Goal: Task Accomplishment & Management: Manage account settings

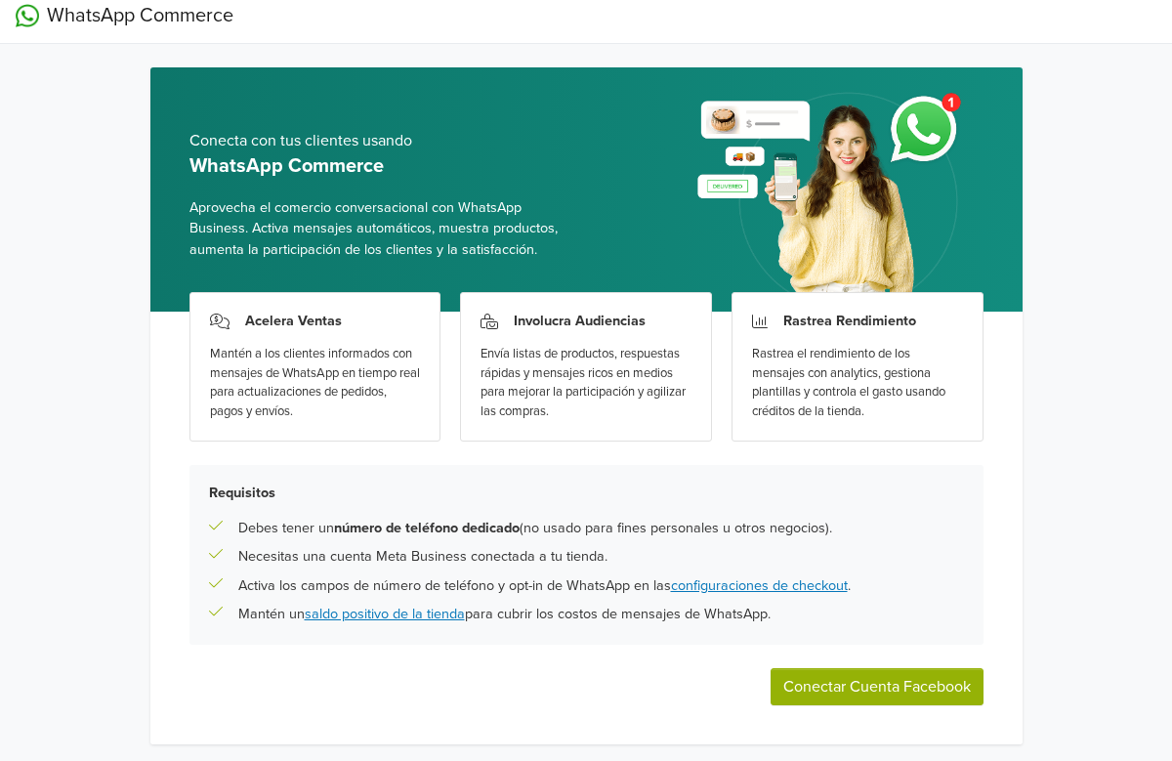
scroll to position [68, 0]
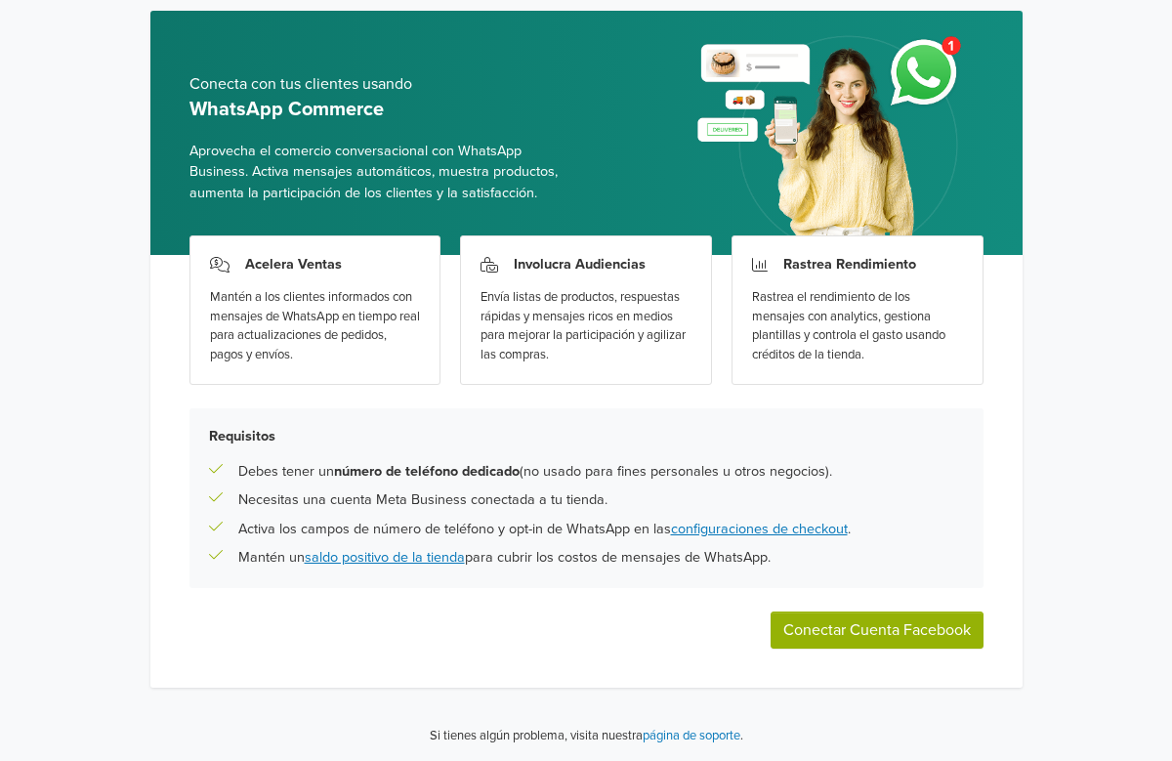
click at [858, 624] on button "Conectar Cuenta Facebook" at bounding box center [876, 629] width 213 height 37
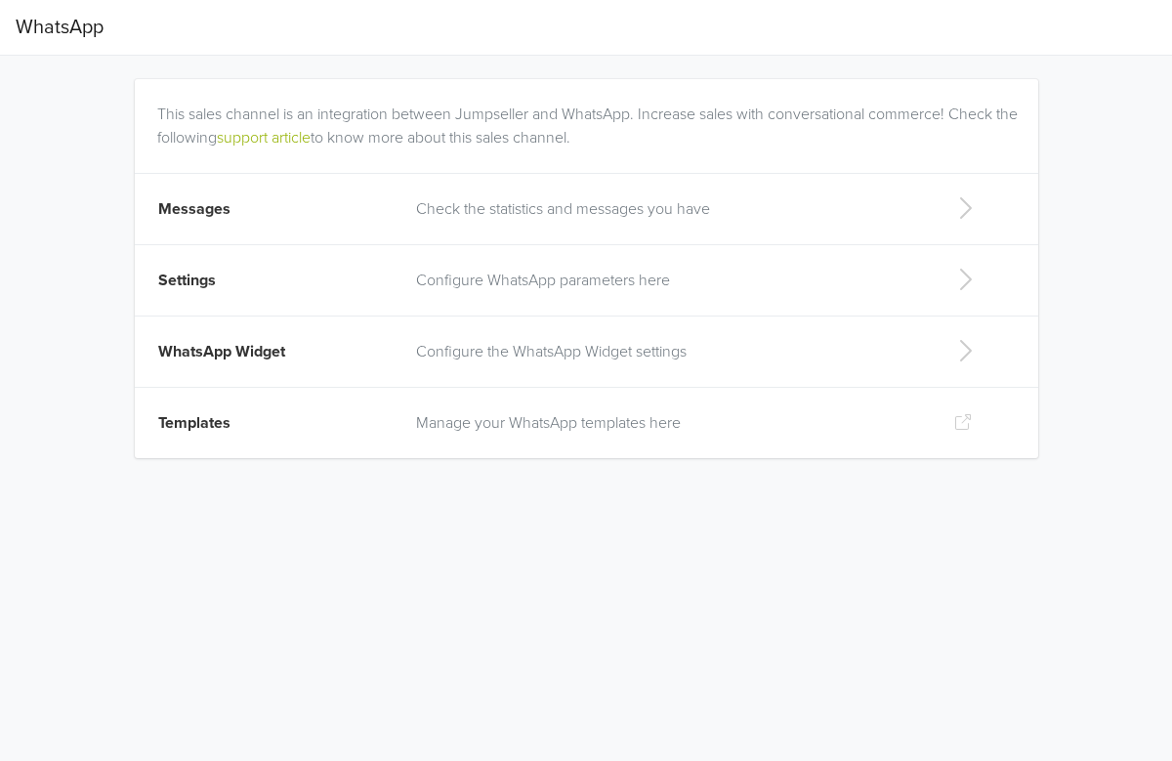
click at [964, 205] on icon at bounding box center [964, 207] width 39 height 31
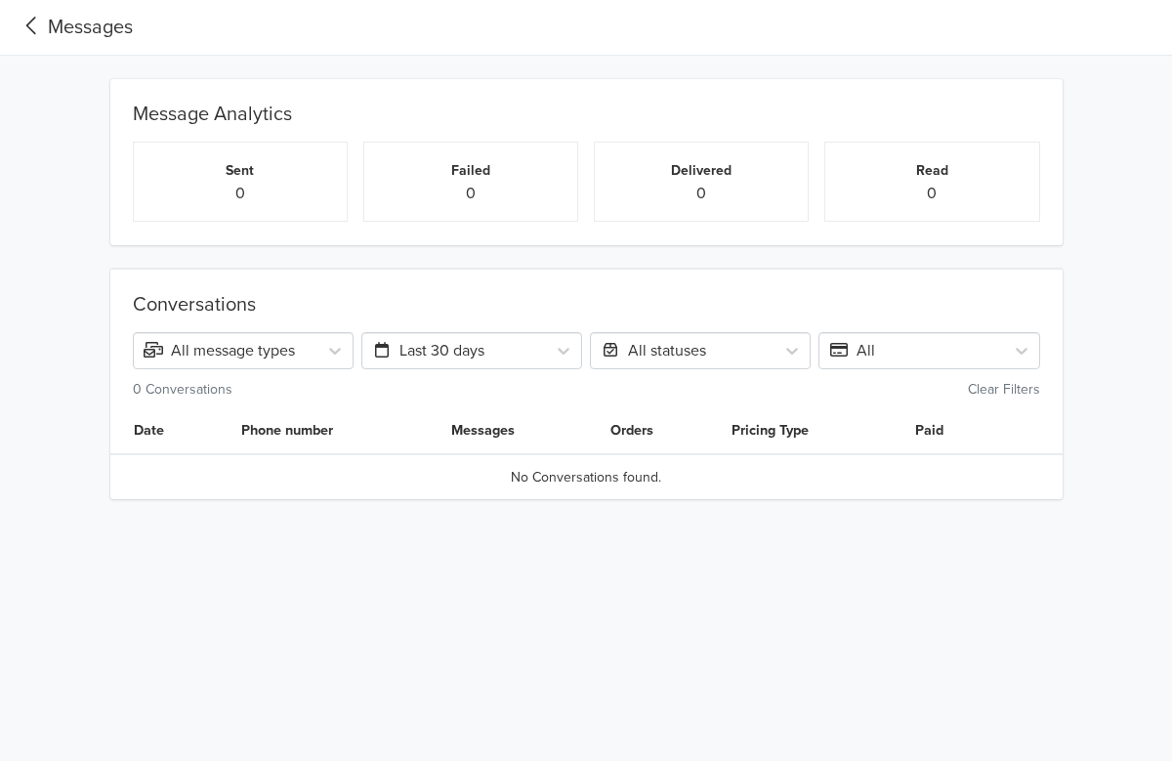
click at [33, 29] on icon at bounding box center [32, 26] width 32 height 26
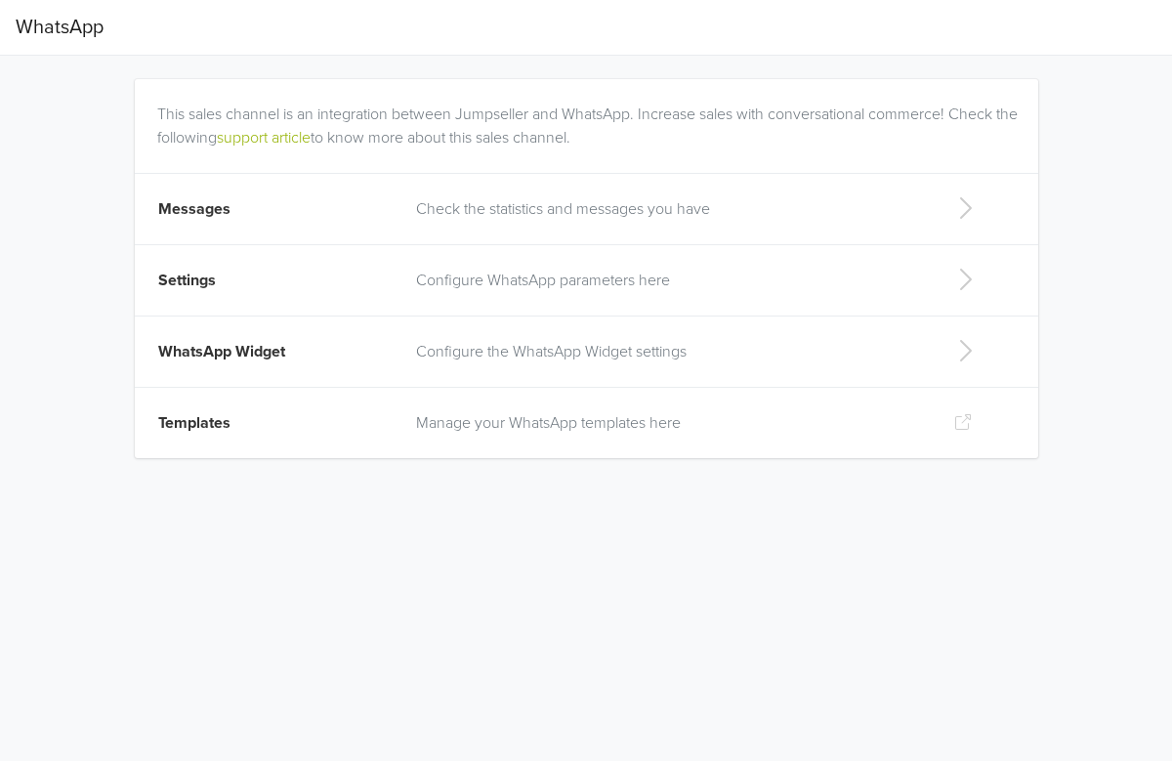
click at [243, 285] on td "Settings" at bounding box center [270, 280] width 270 height 71
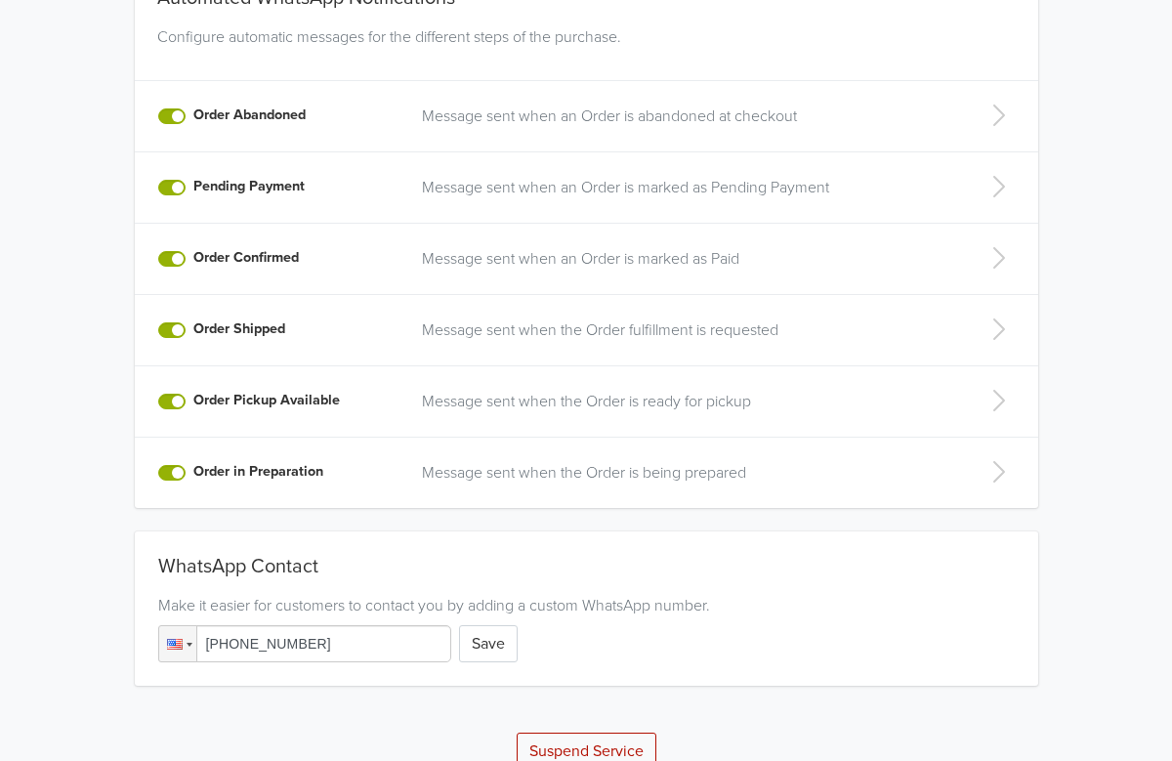
scroll to position [429, 0]
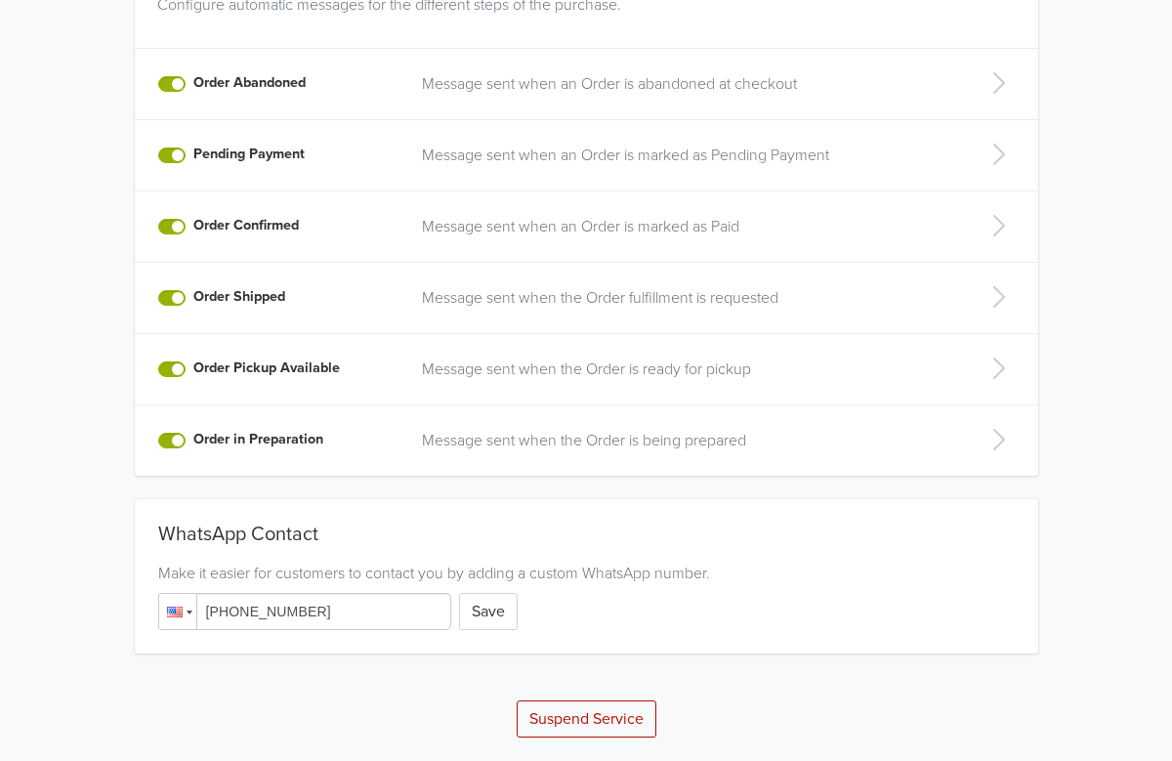
click at [188, 613] on div at bounding box center [177, 611] width 37 height 35
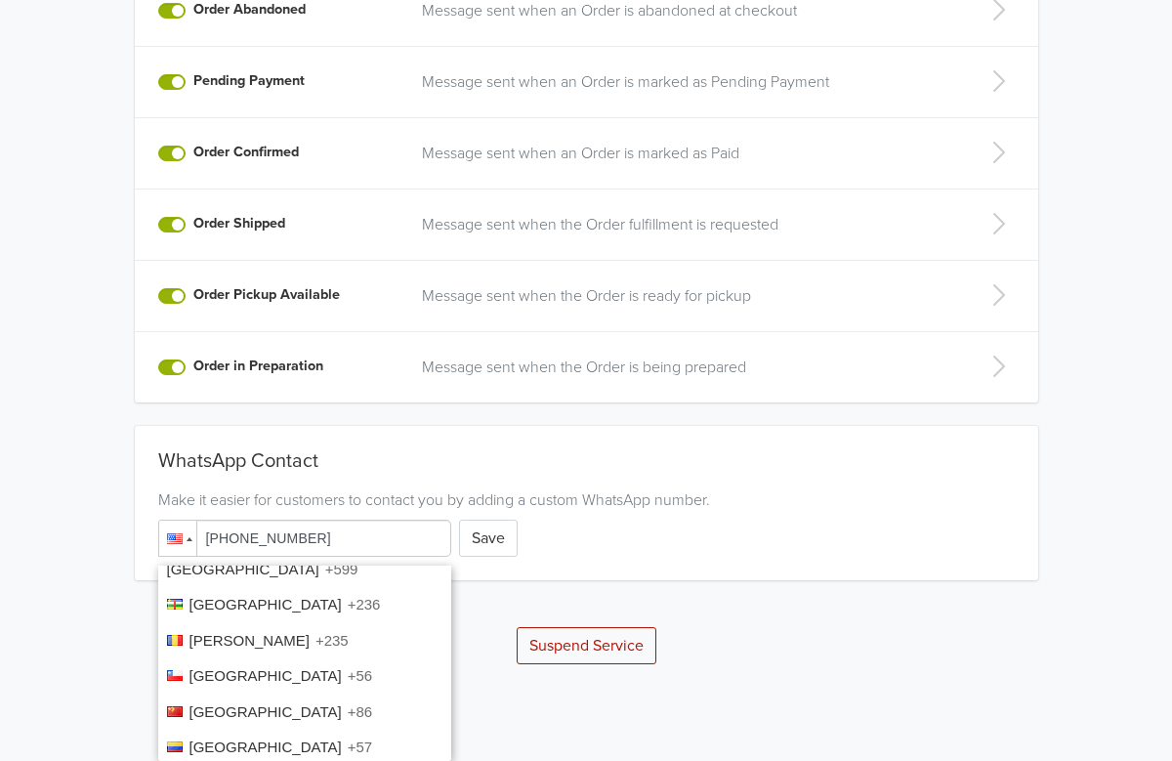
scroll to position [1249, 0]
click at [348, 666] on span "+56" at bounding box center [360, 674] width 24 height 17
type input "[PHONE_NUMBER]"
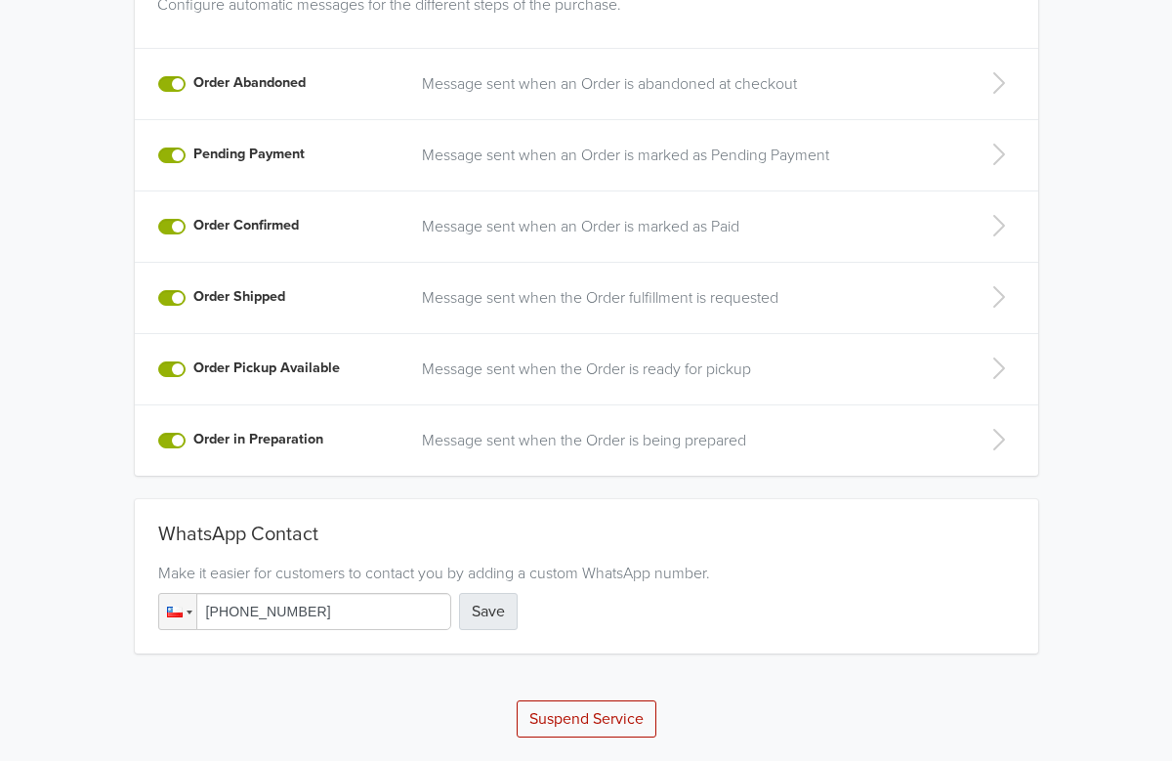
click at [503, 610] on button "Save" at bounding box center [488, 611] width 59 height 37
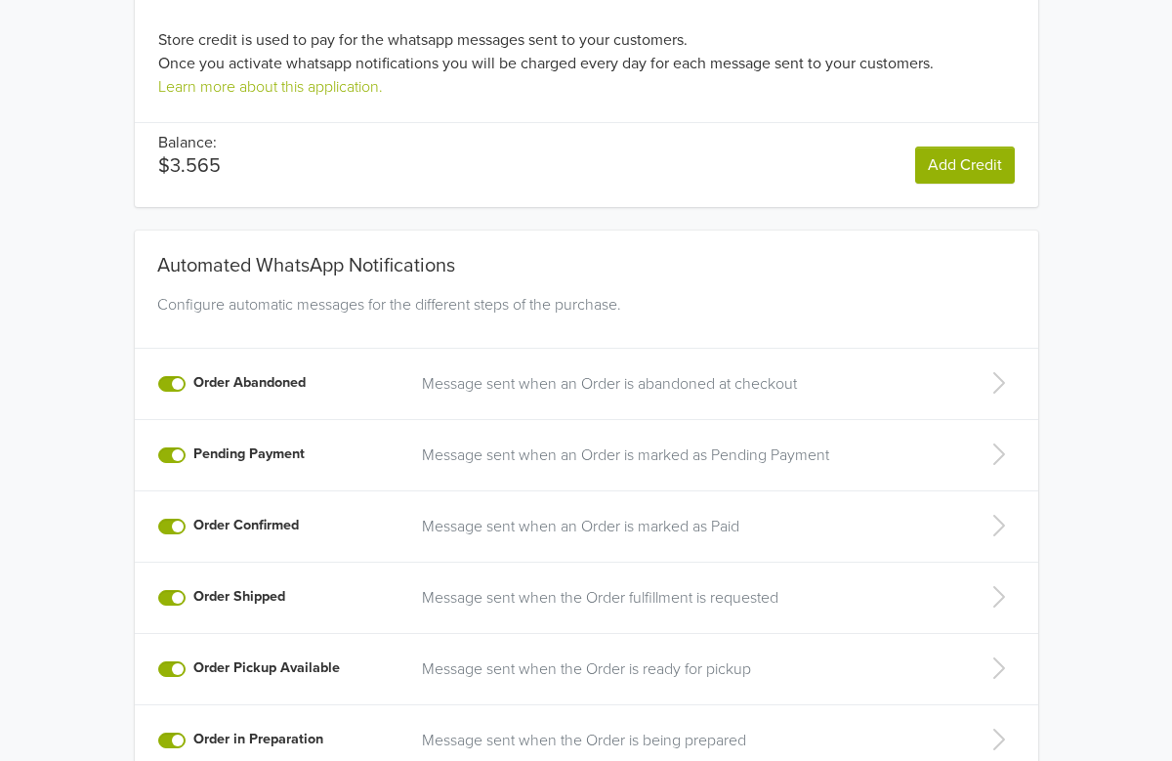
scroll to position [0, 0]
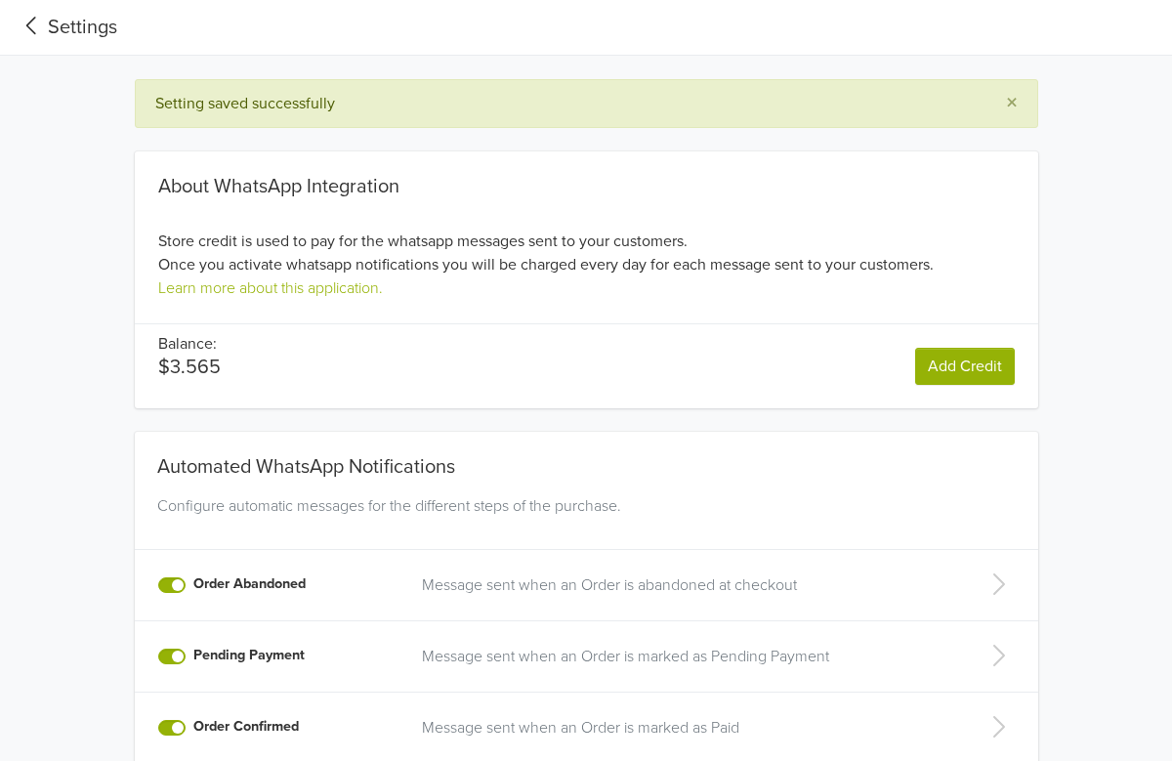
click at [29, 27] on icon at bounding box center [31, 26] width 10 height 18
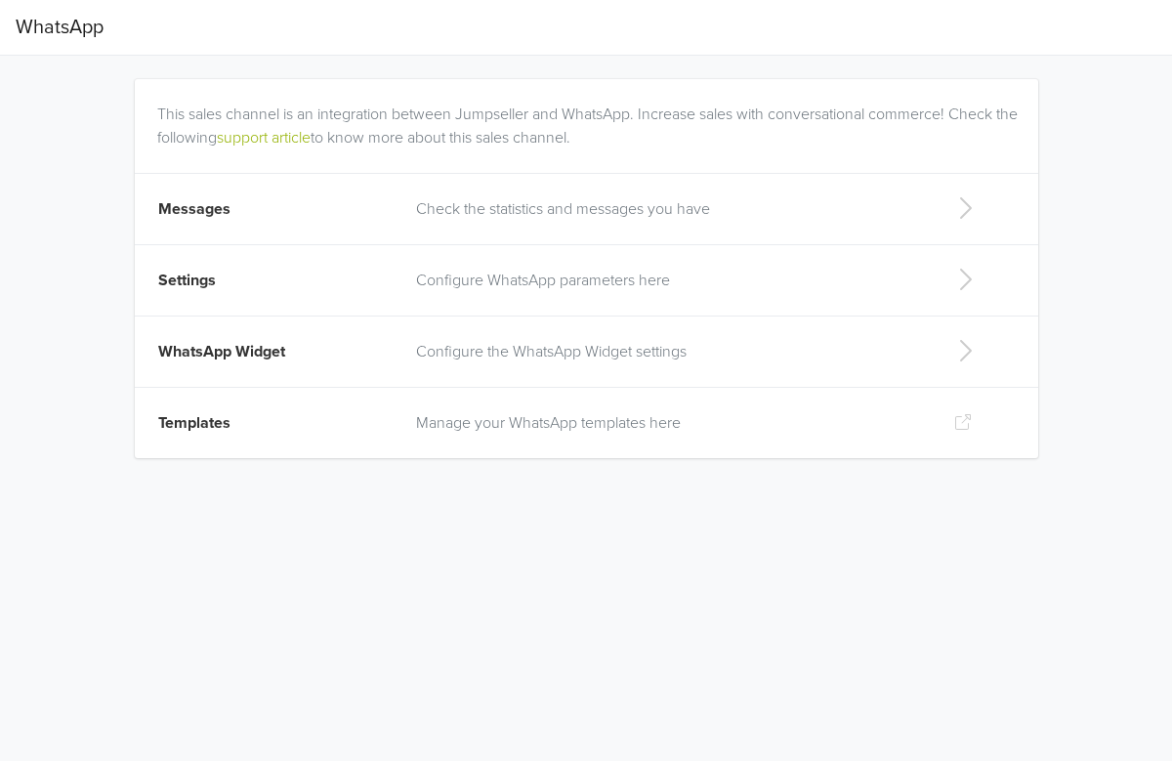
click at [248, 351] on span "WhatsApp Widget" at bounding box center [221, 352] width 127 height 20
select select "rb"
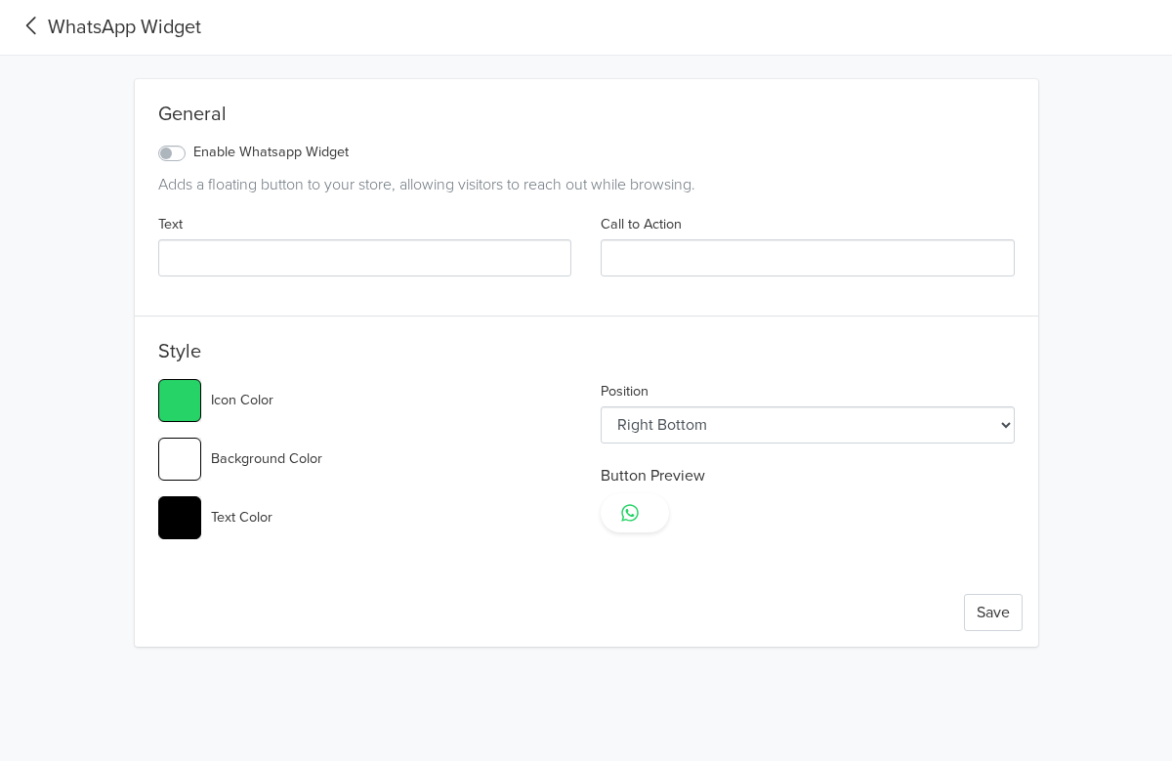
type input "#25d366"
select select "lt"
click at [22, 19] on icon at bounding box center [32, 26] width 32 height 26
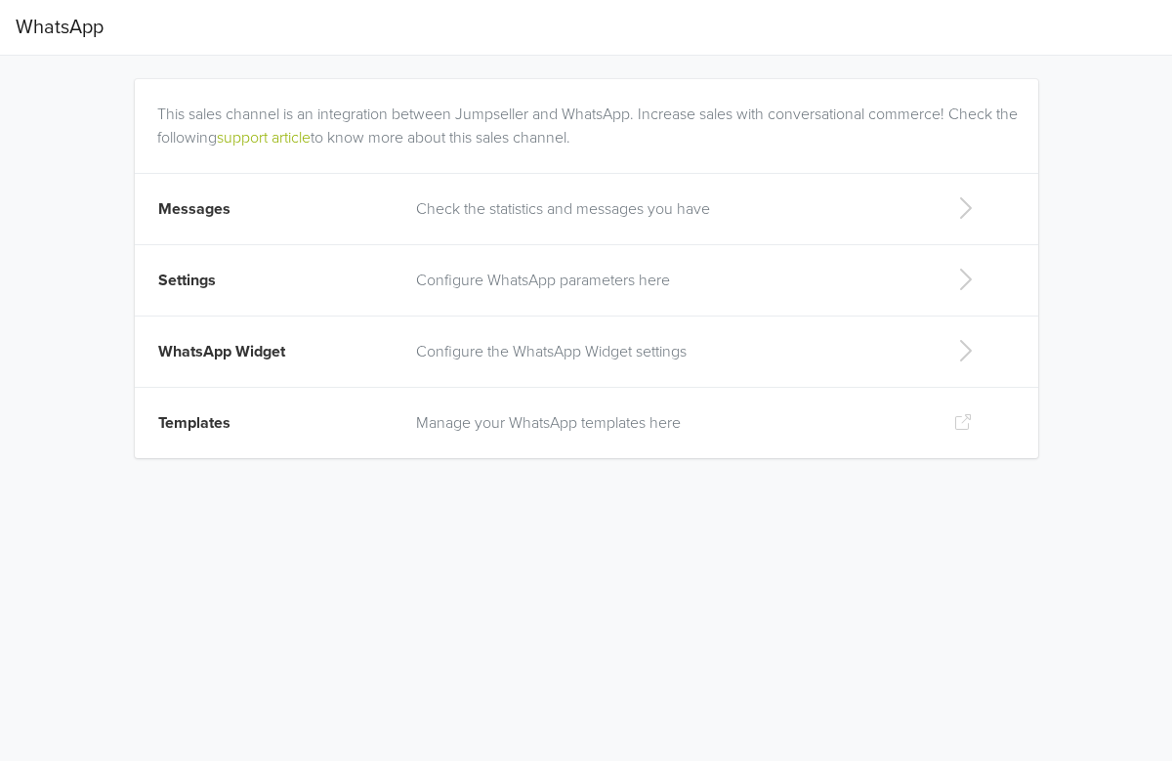
click at [641, 426] on p "Manage your WhatsApp templates here" at bounding box center [669, 422] width 506 height 23
